Goal: Information Seeking & Learning: Learn about a topic

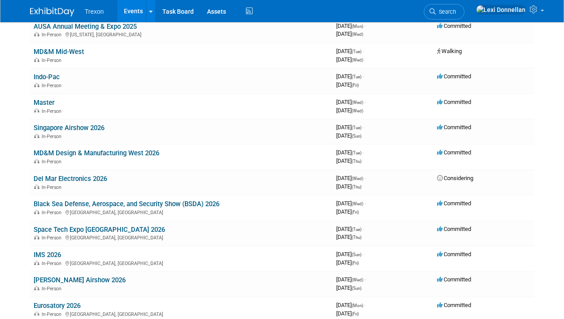
scroll to position [133, 0]
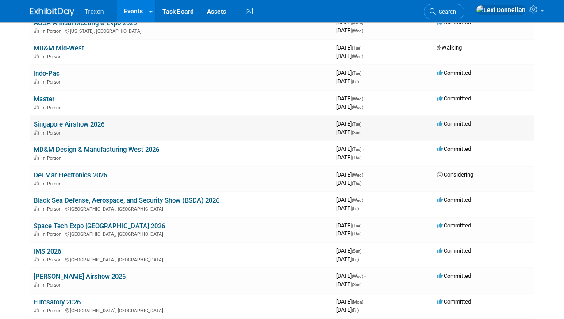
click at [90, 128] on link "Singapore Airshow 2026" at bounding box center [69, 124] width 71 height 8
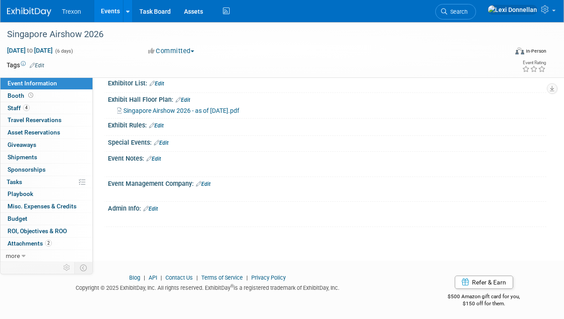
scroll to position [174, 0]
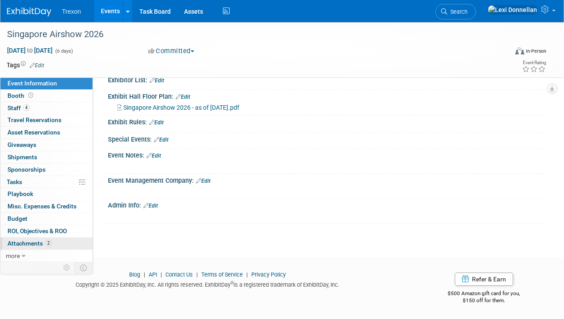
click at [58, 241] on link "2 Attachments 2" at bounding box center [46, 244] width 92 height 12
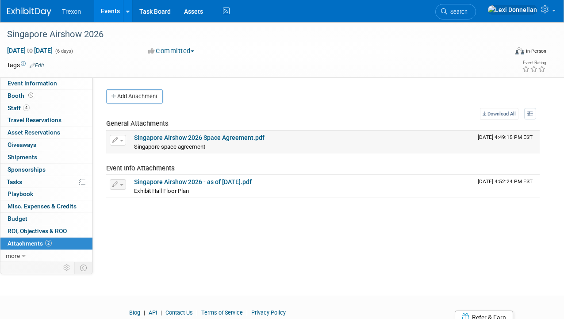
click at [219, 137] on link "Singapore Airshow 2026 Space Agreement.pdf" at bounding box center [199, 137] width 131 height 7
click at [218, 182] on link "Singapore Airshow 2026 - as of July 15th.pdf" at bounding box center [193, 181] width 118 height 7
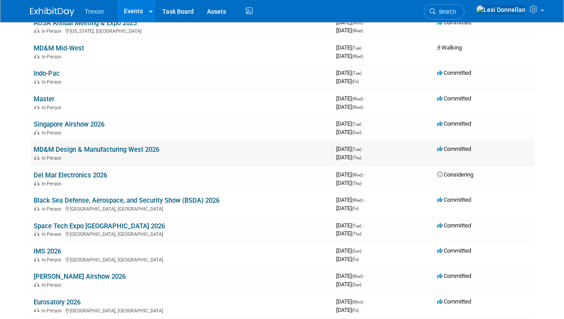
click at [86, 150] on link "MD&M Design & Manufacturing West 2026" at bounding box center [97, 150] width 126 height 8
click at [85, 173] on link "Del Mar Electronics 2026" at bounding box center [70, 175] width 73 height 8
click at [72, 201] on link "Black Sea Defense, Aerospace, and Security Show (BSDA) 2026" at bounding box center [127, 201] width 186 height 8
click at [86, 225] on link "Space Tech Expo USA 2026" at bounding box center [99, 226] width 131 height 8
click at [53, 247] on link "IMS 2026" at bounding box center [47, 251] width 27 height 8
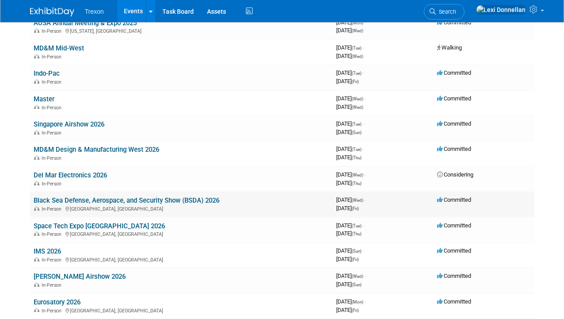
click at [79, 197] on link "Black Sea Defense, Aerospace, and Security Show (BSDA) 2026" at bounding box center [127, 201] width 186 height 8
click at [76, 146] on link "MD&M Design & Manufacturing West 2026" at bounding box center [97, 150] width 126 height 8
click at [59, 273] on link "[PERSON_NAME] Airshow 2026" at bounding box center [80, 277] width 92 height 8
click at [61, 298] on link "Eurosatory 2026" at bounding box center [57, 302] width 47 height 8
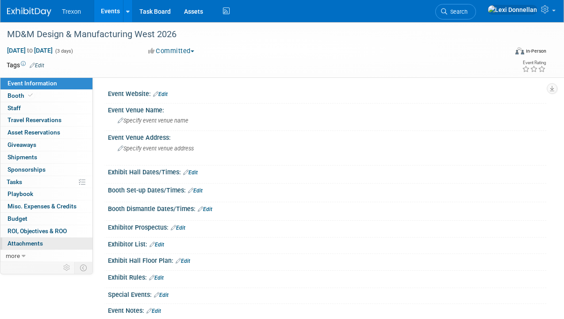
click at [54, 239] on link "0 Attachments 0" at bounding box center [46, 244] width 92 height 12
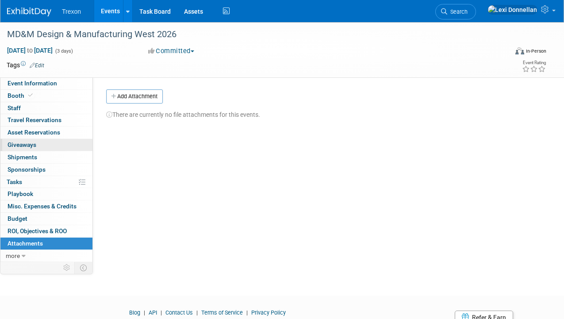
click at [50, 148] on link "0 Giveaways 0" at bounding box center [46, 145] width 92 height 12
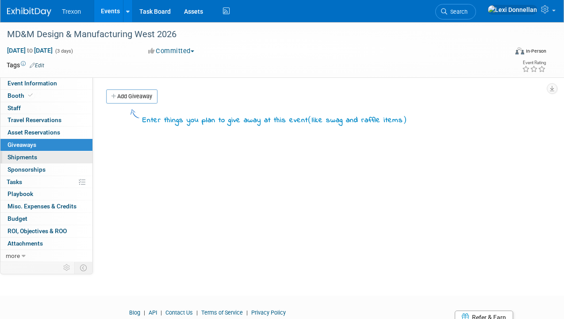
click at [50, 161] on link "0 Shipments 0" at bounding box center [46, 157] width 92 height 12
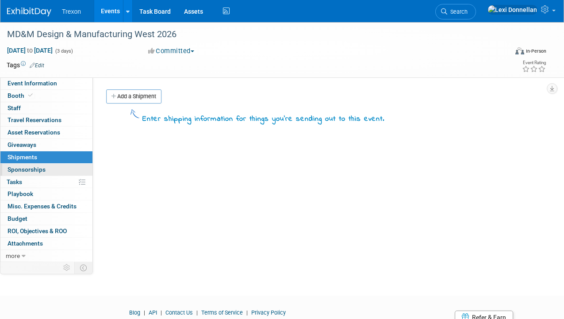
click at [50, 172] on link "0 Sponsorships 0" at bounding box center [46, 170] width 92 height 12
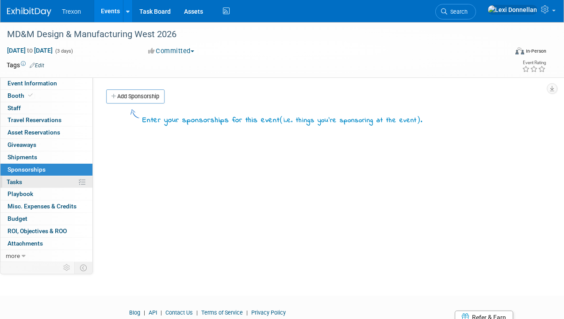
click at [50, 186] on link "0% Tasks 0%" at bounding box center [46, 182] width 92 height 12
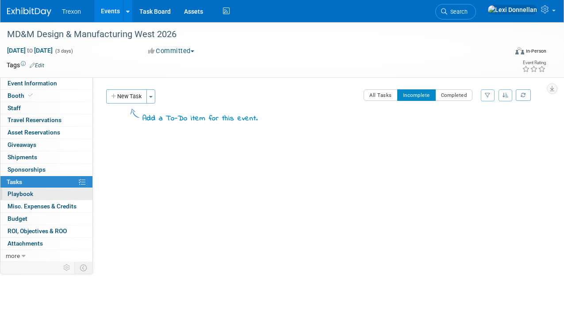
click at [49, 199] on link "0 Playbook 0" at bounding box center [46, 194] width 92 height 12
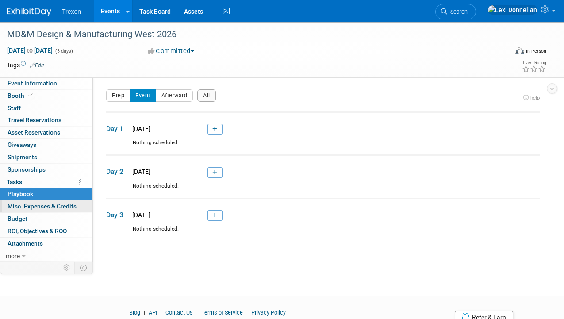
click at [50, 207] on span "Misc. Expenses & Credits 0" at bounding box center [42, 206] width 69 height 7
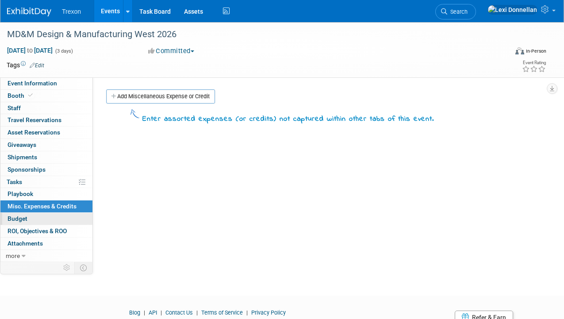
click at [51, 220] on link "Budget" at bounding box center [46, 219] width 92 height 12
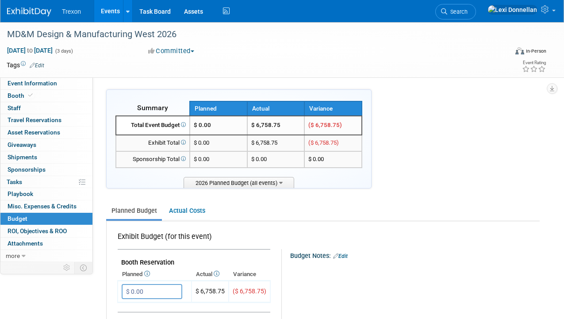
click at [33, 237] on div "0 ROI, Objectives & ROO 0 ROI, Objectives & ROO" at bounding box center [46, 231] width 92 height 12
click at [34, 232] on span "ROI, Objectives & ROO 0" at bounding box center [37, 231] width 59 height 7
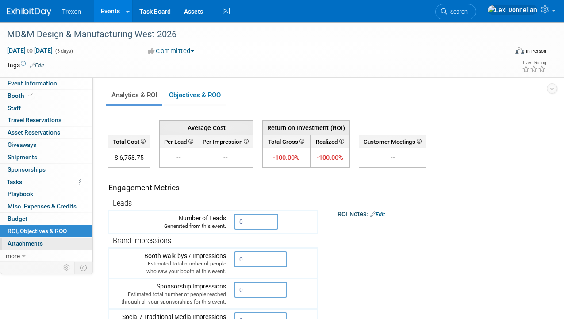
click at [36, 241] on span "Attachments 0" at bounding box center [25, 243] width 35 height 7
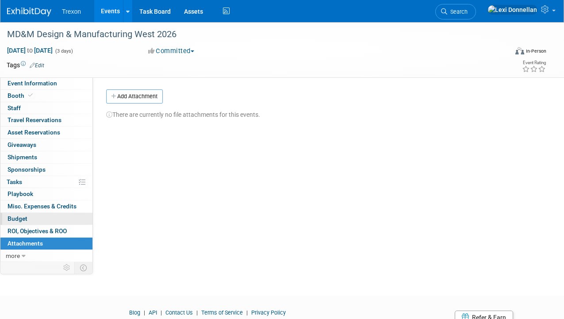
click at [40, 214] on link "Budget" at bounding box center [46, 219] width 92 height 12
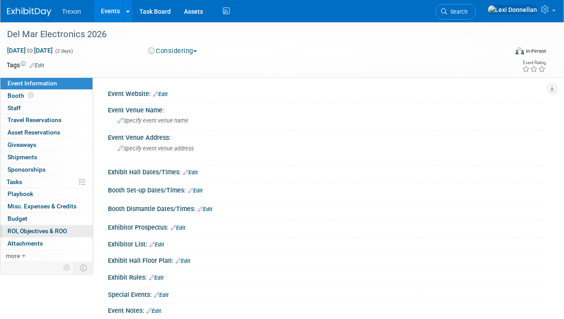
click at [47, 231] on span "ROI, Objectives & ROO 0" at bounding box center [37, 231] width 59 height 7
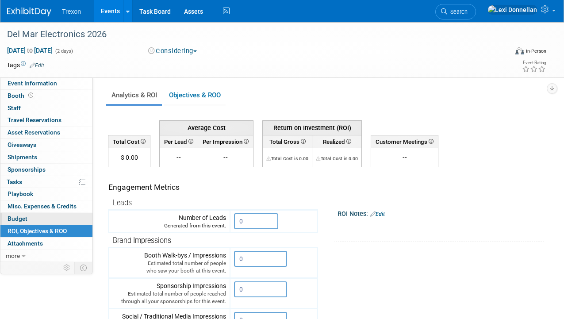
click at [46, 223] on link "Budget" at bounding box center [46, 219] width 92 height 12
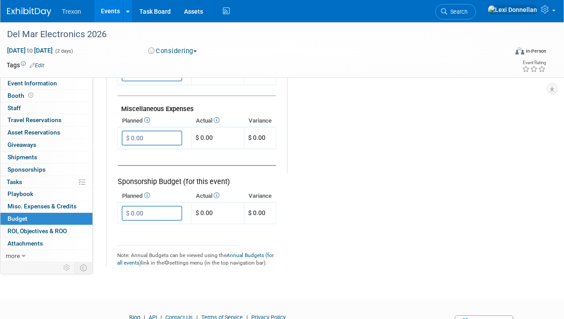
scroll to position [578, 0]
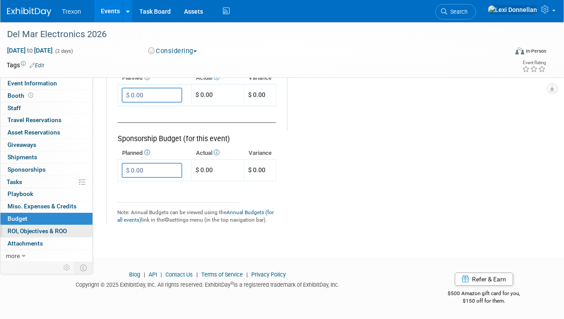
click at [57, 232] on span "ROI, Objectives & ROO 0" at bounding box center [37, 231] width 59 height 7
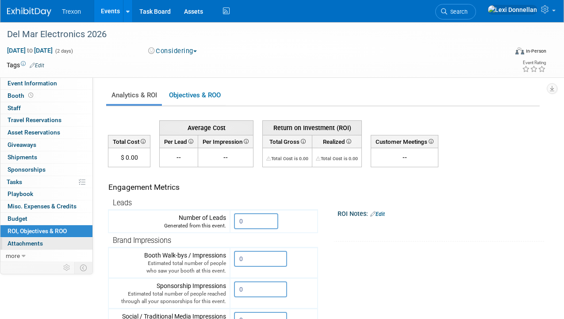
click at [57, 242] on link "0 Attachments 0" at bounding box center [46, 244] width 92 height 12
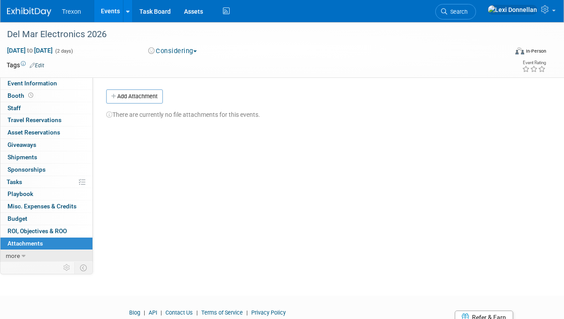
click at [19, 255] on span "more" at bounding box center [13, 255] width 14 height 7
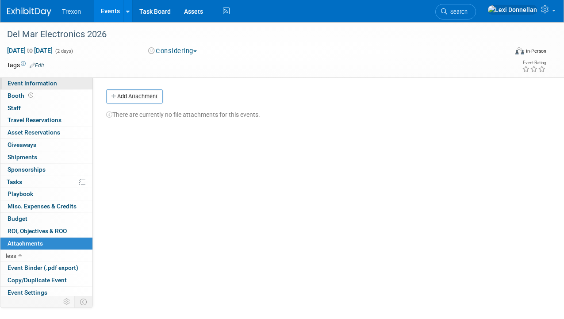
click at [36, 89] on link "Event Information" at bounding box center [46, 83] width 92 height 12
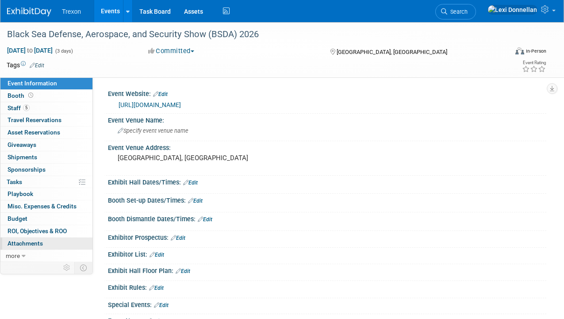
click at [64, 242] on link "0 Attachments 0" at bounding box center [46, 244] width 92 height 12
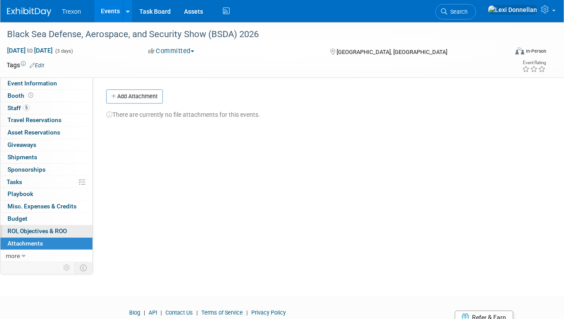
click at [63, 227] on link "0 ROI, Objectives & ROO 0" at bounding box center [46, 231] width 92 height 12
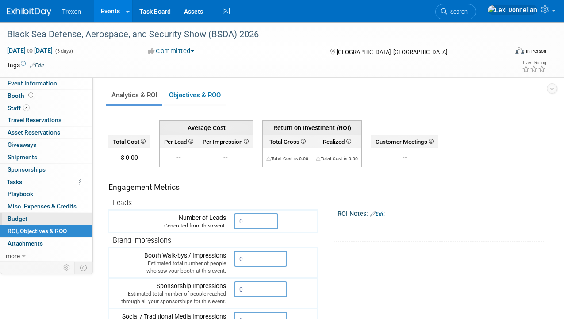
click at [60, 216] on link "Budget" at bounding box center [46, 219] width 92 height 12
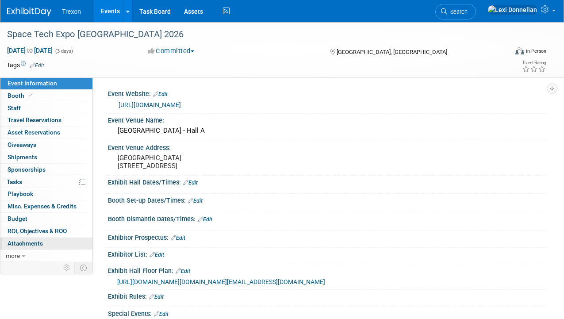
click at [76, 244] on link "0 Attachments 0" at bounding box center [46, 244] width 92 height 12
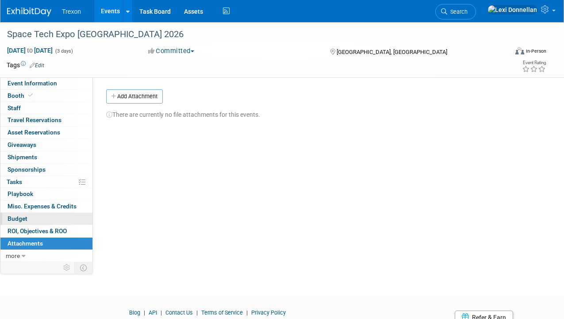
click at [66, 220] on link "Budget" at bounding box center [46, 219] width 92 height 12
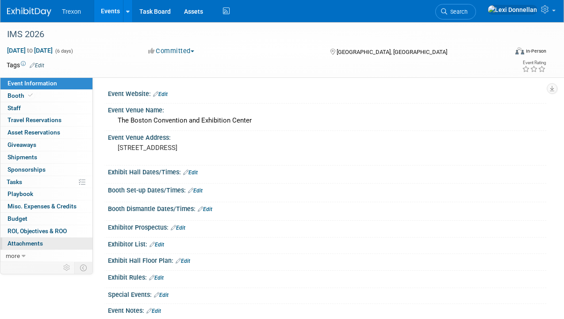
click at [55, 247] on link "0 Attachments 0" at bounding box center [46, 244] width 92 height 12
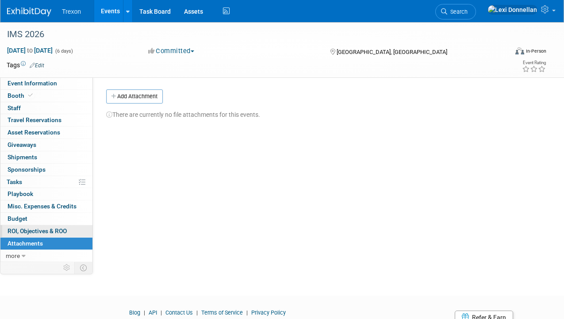
click at [54, 228] on span "ROI, Objectives & ROO 0" at bounding box center [37, 231] width 59 height 7
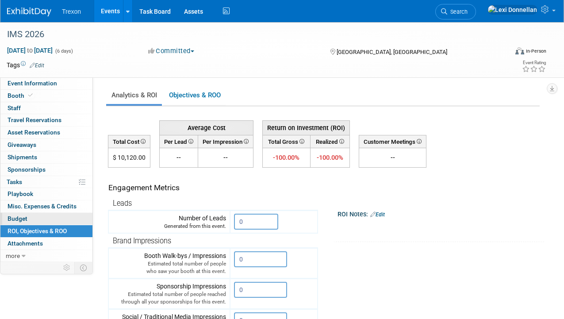
click at [53, 220] on link "Budget" at bounding box center [46, 219] width 92 height 12
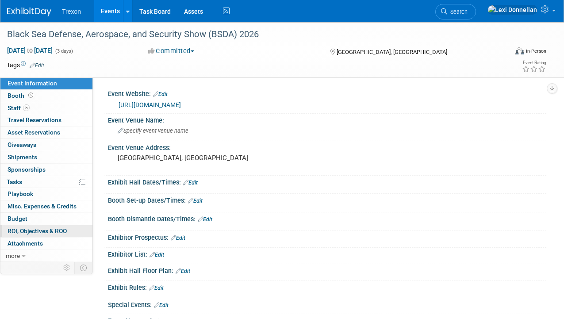
click at [44, 229] on span "ROI, Objectives & ROO 0" at bounding box center [37, 231] width 59 height 7
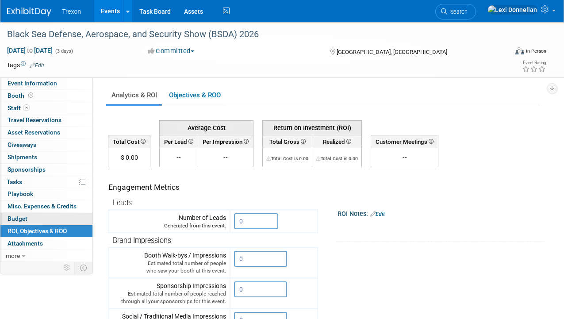
click at [44, 221] on link "Budget" at bounding box center [46, 219] width 92 height 12
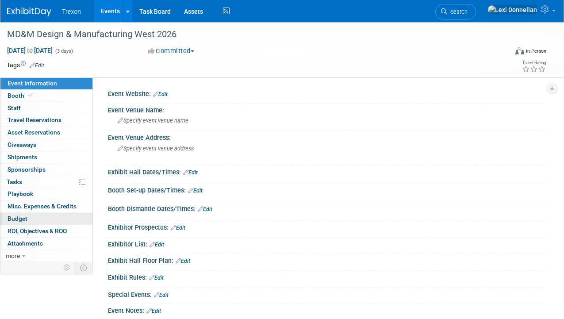
click at [42, 220] on link "Budget" at bounding box center [46, 219] width 92 height 12
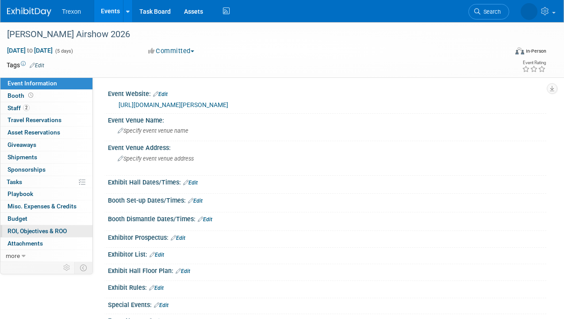
click at [43, 233] on span "ROI, Objectives & ROO 0" at bounding box center [37, 231] width 59 height 7
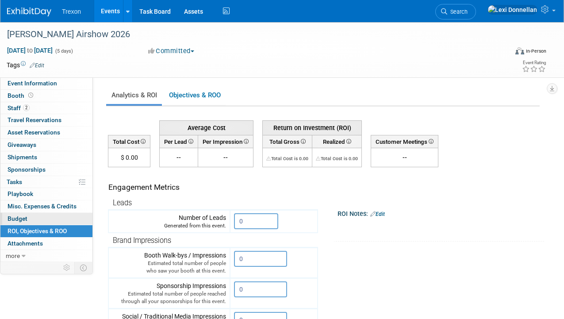
click at [40, 220] on link "Budget" at bounding box center [46, 219] width 92 height 12
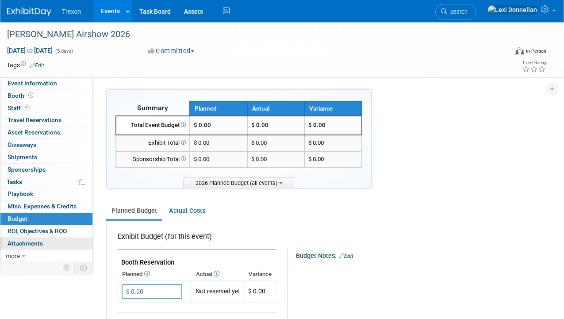
click at [44, 244] on link "0 Attachments 0" at bounding box center [46, 244] width 92 height 12
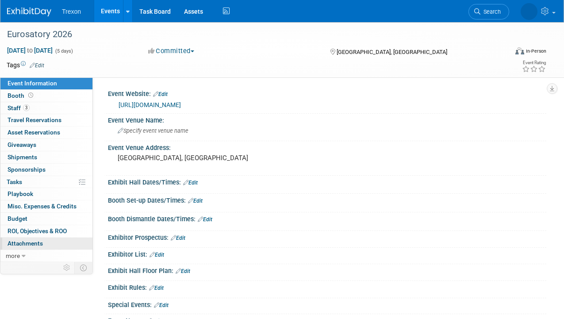
click at [56, 243] on link "0 Attachments 0" at bounding box center [46, 244] width 92 height 12
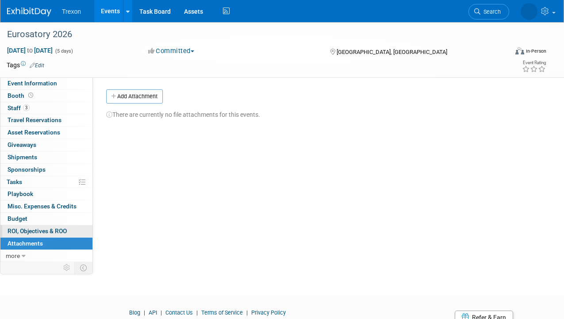
click at [56, 232] on span "ROI, Objectives & ROO 0" at bounding box center [37, 231] width 59 height 7
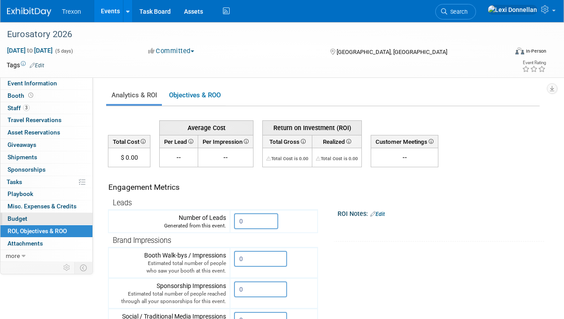
click at [58, 220] on link "Budget" at bounding box center [46, 219] width 92 height 12
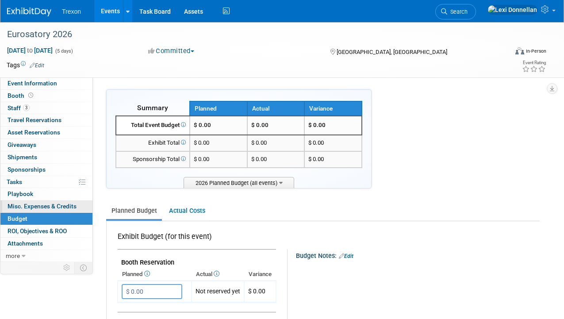
click at [58, 208] on span "Misc. Expenses & Credits 0" at bounding box center [42, 206] width 69 height 7
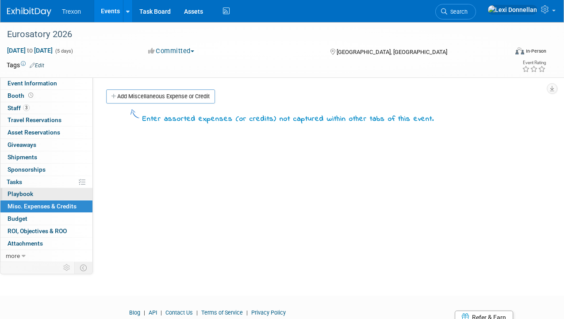
click at [57, 197] on link "0 Playbook 0" at bounding box center [46, 194] width 92 height 12
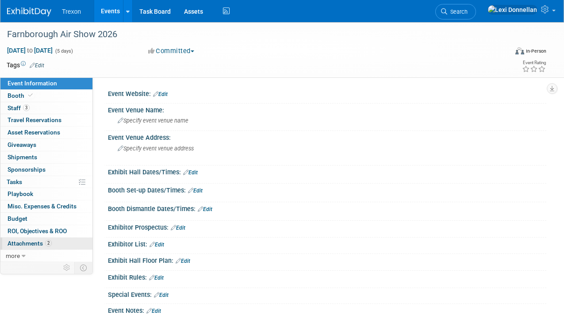
click at [58, 242] on link "2 Attachments 2" at bounding box center [46, 244] width 92 height 12
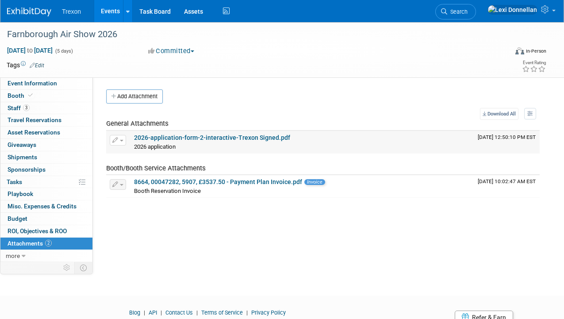
click at [201, 136] on link "2026-application-form-2-interactive-Trexon Signed.pdf" at bounding box center [212, 137] width 156 height 7
click at [182, 181] on link "8664, 00047282, 5907, £3537.50 - Payment Plan Invoice.pdf" at bounding box center [218, 181] width 168 height 7
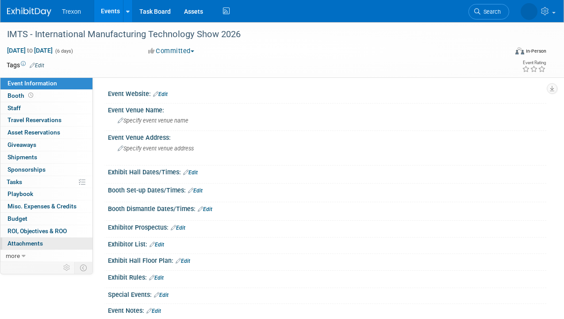
click at [41, 241] on span "Attachments 0" at bounding box center [25, 243] width 35 height 7
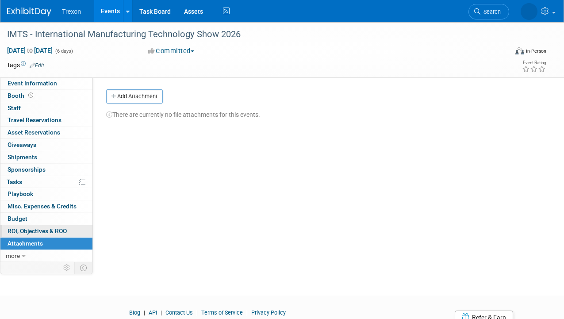
click at [44, 227] on link "0 ROI, Objectives & ROO 0" at bounding box center [46, 231] width 92 height 12
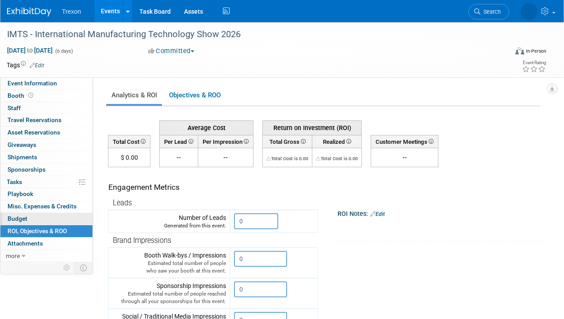
click at [44, 219] on link "Budget" at bounding box center [46, 219] width 92 height 12
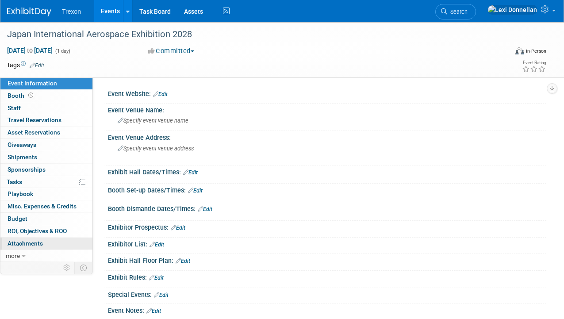
click at [72, 241] on link "0 Attachments 0" at bounding box center [46, 244] width 92 height 12
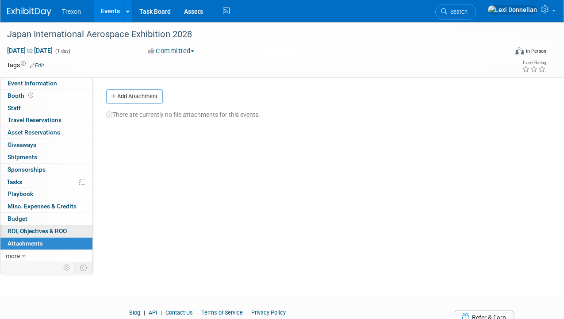
click at [75, 231] on link "0 ROI, Objectives & ROO 0" at bounding box center [46, 231] width 92 height 12
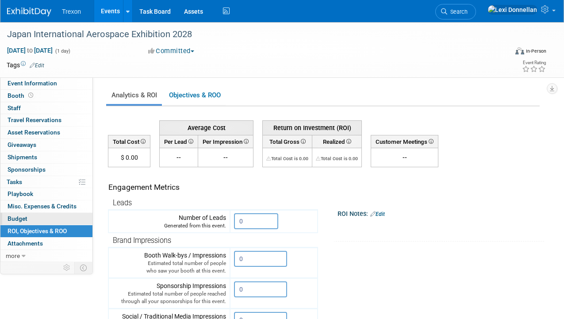
click at [73, 220] on link "Budget" at bounding box center [46, 219] width 92 height 12
